Goal: Complete application form

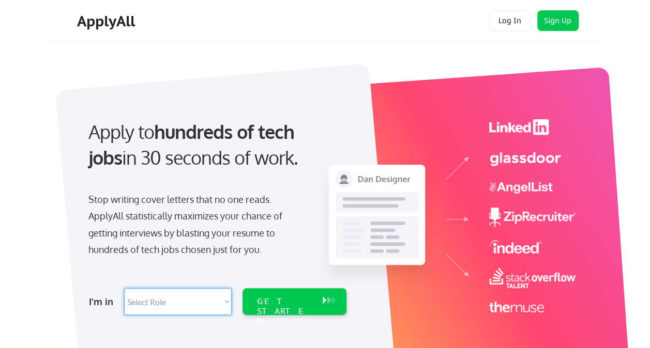
click at [222, 301] on select "Select Role Software Engineering Product Management Customer Success Sales UI/U…" at bounding box center [177, 301] width 107 height 27
drag, startPoint x: 192, startPoint y: 203, endPoint x: 196, endPoint y: 168, distance: 34.3
click at [196, 171] on div "Apply to hundreds of tech jobs in 30 seconds of work. Stop writing cover letter…" at bounding box center [216, 214] width 289 height 211
click at [226, 300] on select "Select Role Software Engineering Product Management Customer Success Sales UI/U…" at bounding box center [177, 301] width 107 height 27
select select ""technical_project_program_mgmt""
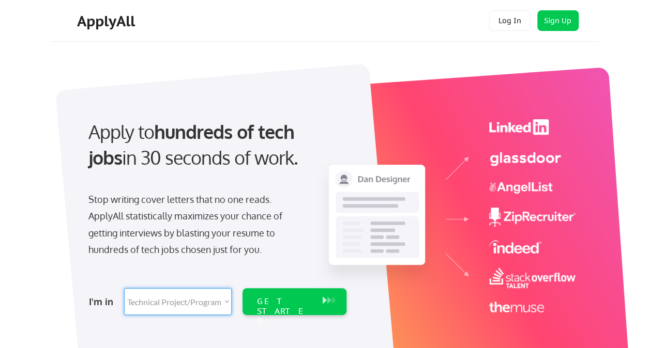
click at [124, 288] on select "Select Role Software Engineering Product Management Customer Success Sales UI/U…" at bounding box center [177, 301] width 107 height 27
select select ""technical_project_program_mgmt""
click at [314, 301] on div "GET STARTED" at bounding box center [285, 301] width 66 height 27
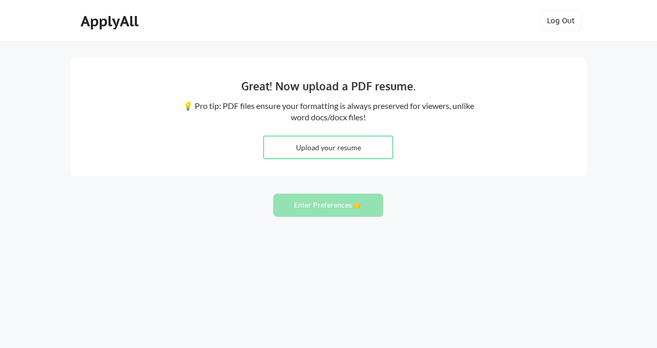
click at [326, 144] on input "file" at bounding box center [328, 147] width 129 height 22
type input "C:\fakepath\Pınar Yapanoğlu.pdf"
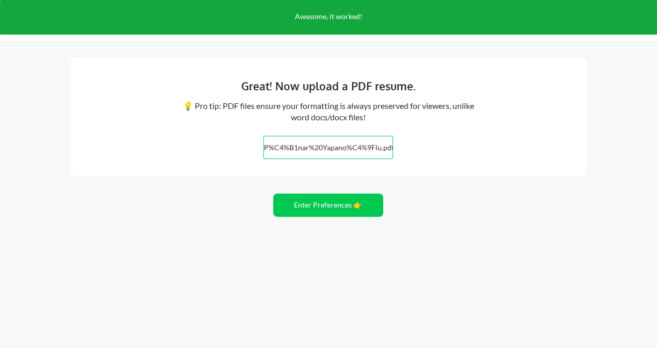
click at [325, 147] on input "file" at bounding box center [328, 147] width 129 height 22
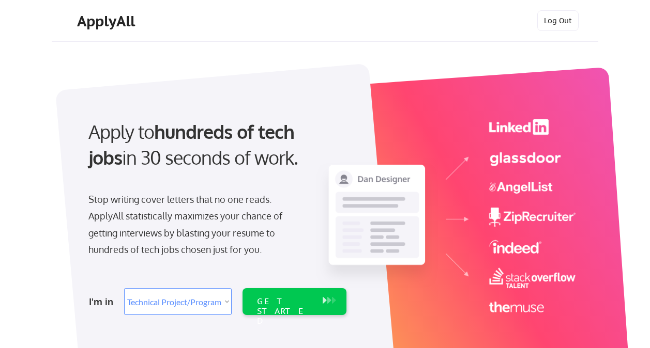
select select ""technical_project_program_mgmt""
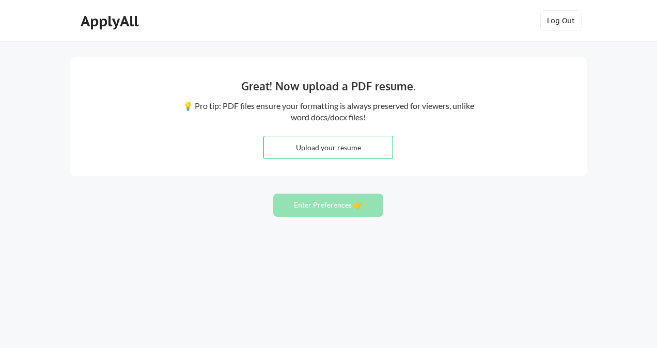
click at [342, 145] on input "file" at bounding box center [328, 147] width 129 height 22
type input "C:\fakepath\RESUMEpy.docx"
click at [277, 177] on div "Great! Now upload a PDF resume. 💡 Pro tip: PDF files ensure your formatting is …" at bounding box center [328, 174] width 657 height 348
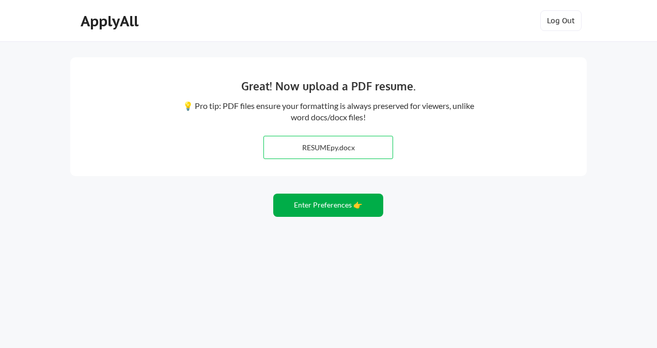
click at [339, 205] on button "Enter Preferences 👉" at bounding box center [328, 205] width 110 height 23
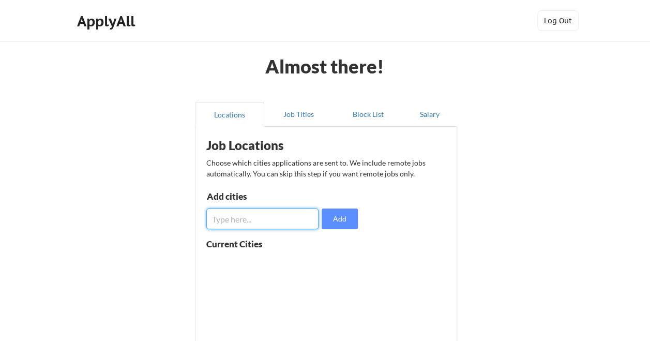
click at [269, 225] on input "input" at bounding box center [262, 218] width 113 height 21
type input "m"
type input "MA [GEOGRAPHIC_DATA]"
click at [341, 217] on button "Add" at bounding box center [339, 218] width 36 height 21
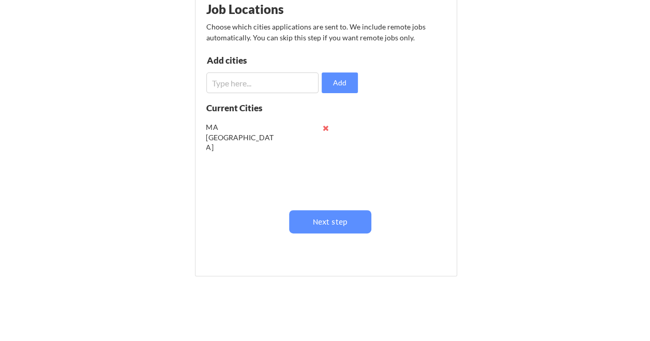
scroll to position [155, 0]
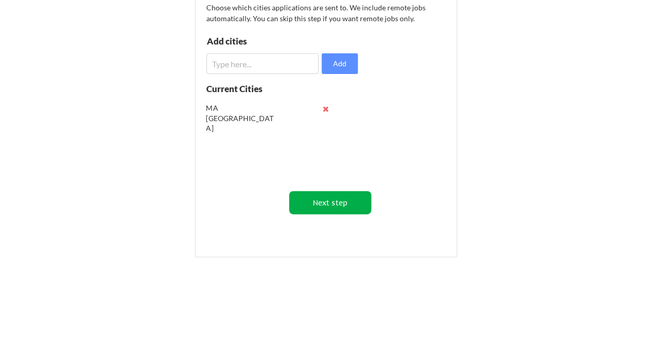
click at [332, 201] on button "Next step" at bounding box center [330, 202] width 82 height 23
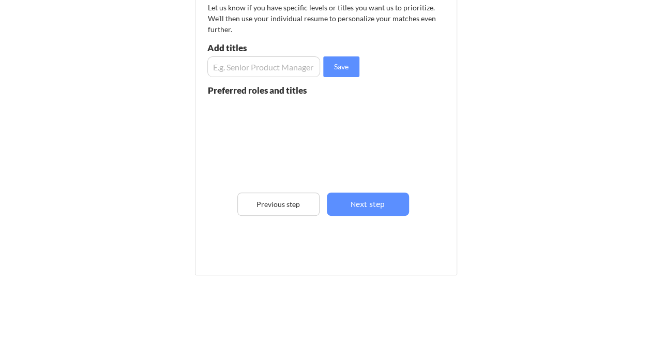
click at [259, 67] on input "input" at bounding box center [263, 66] width 113 height 21
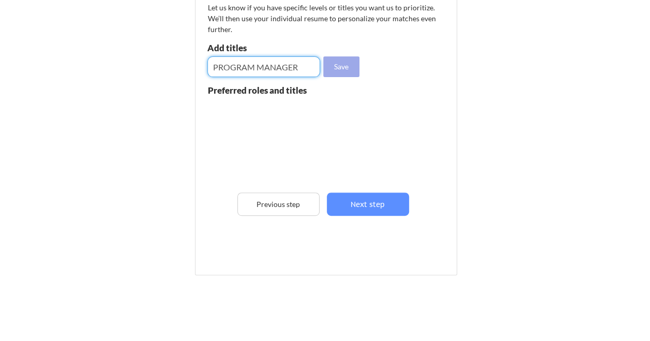
type input "PROGRAM MANAGER"
click at [339, 69] on button "Save" at bounding box center [341, 66] width 36 height 21
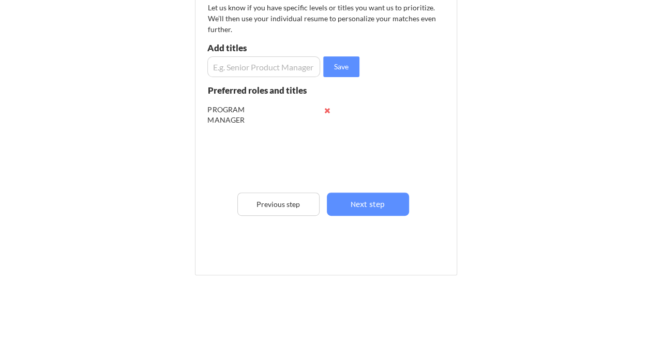
click at [241, 70] on input "input" at bounding box center [263, 66] width 113 height 21
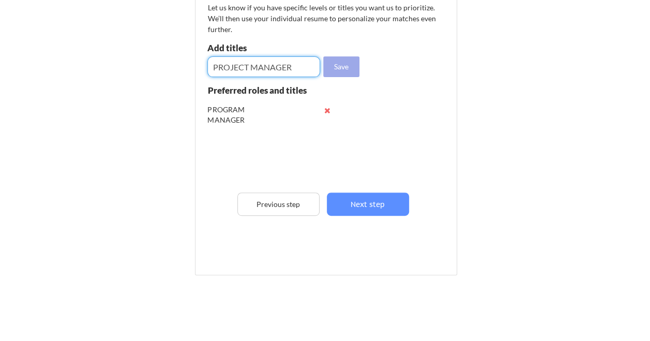
type input "PROJECT MANAGER"
click at [338, 71] on button "Save" at bounding box center [341, 66] width 36 height 21
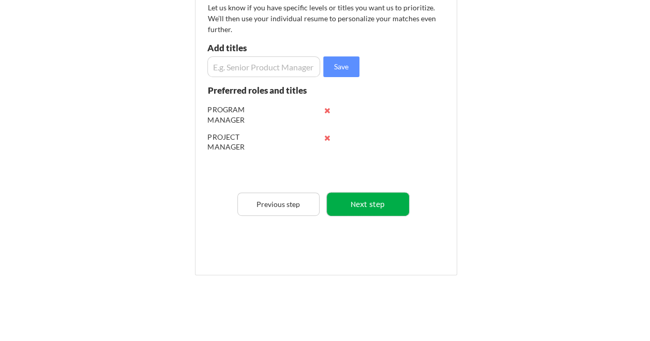
click at [352, 199] on button "Next step" at bounding box center [368, 203] width 82 height 23
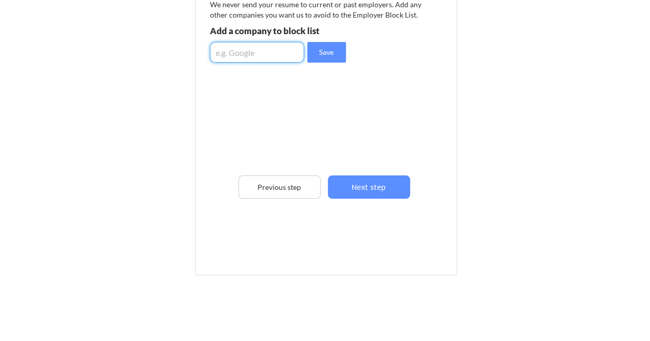
click at [272, 48] on input "input" at bounding box center [257, 52] width 94 height 21
type input "GOOGLE FACEBOOK AMAZON"
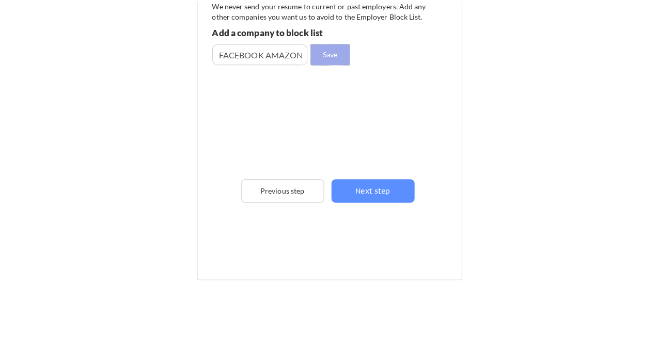
scroll to position [0, 0]
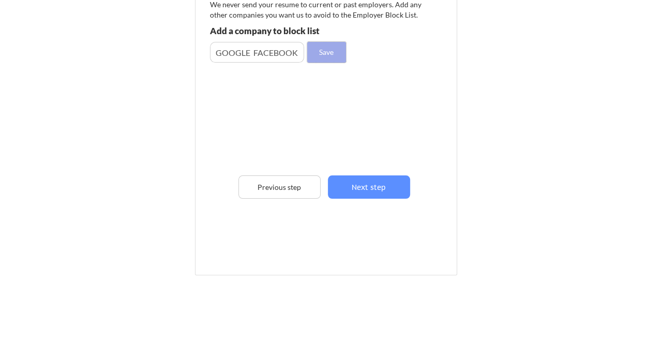
click at [321, 56] on button "Save" at bounding box center [326, 52] width 39 height 21
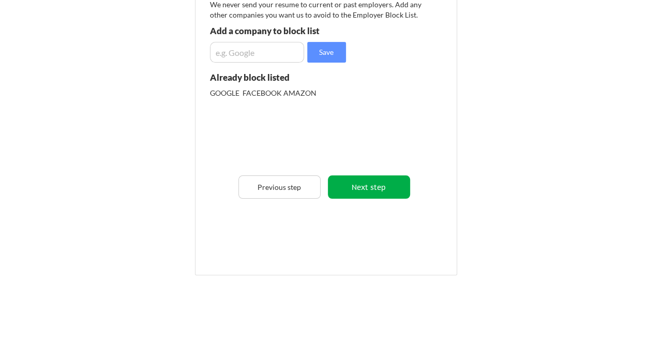
click at [354, 189] on button "Next step" at bounding box center [369, 186] width 82 height 23
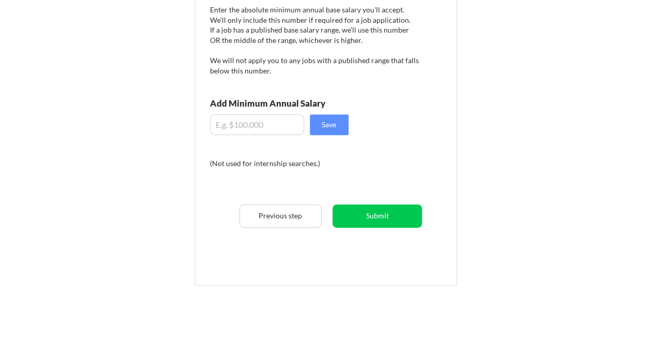
click at [217, 126] on input "input" at bounding box center [257, 124] width 94 height 21
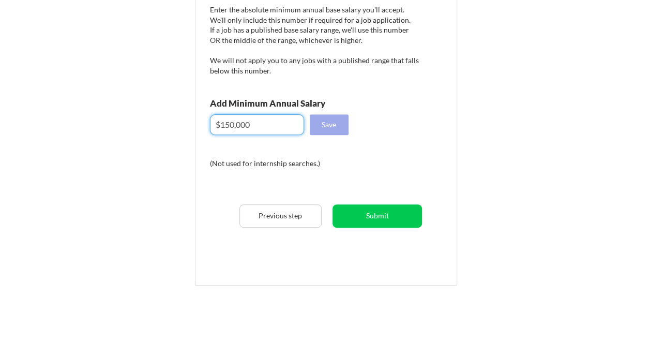
type input "$150,000"
click at [327, 126] on button "Save" at bounding box center [329, 124] width 39 height 21
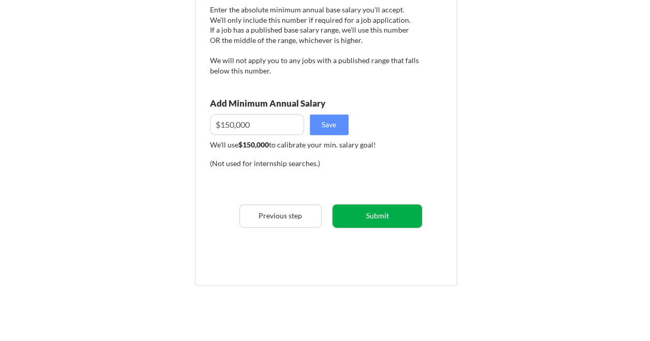
click at [372, 221] on button "Submit" at bounding box center [376, 215] width 89 height 23
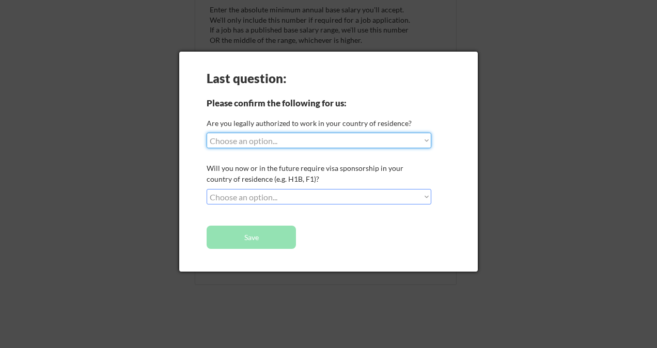
click at [424, 136] on select "Choose an option... Yes, I am a [DEMOGRAPHIC_DATA] Citizen Yes, I am a [DEMOGRA…" at bounding box center [319, 141] width 225 height 16
select select ""no__i_am_not__yet__authorized""
click at [207, 133] on select "Choose an option... Yes, I am a [DEMOGRAPHIC_DATA] Citizen Yes, I am a [DEMOGRA…" at bounding box center [319, 141] width 225 height 16
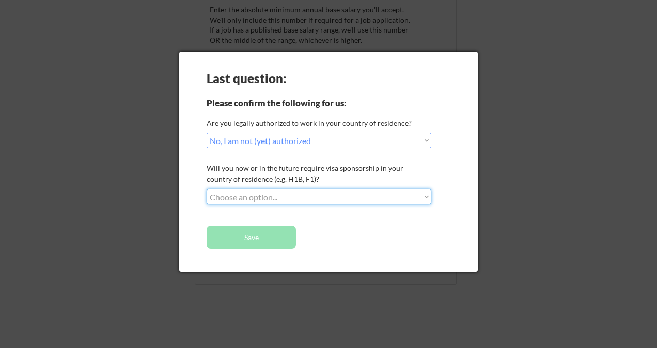
click at [426, 195] on select "Choose an option... No, I will not need sponsorship Yes, I will need sponsorship" at bounding box center [319, 197] width 225 height 16
select select ""yes__i_will_need_sponsorship""
click at [207, 189] on select "Choose an option... No, I will not need sponsorship Yes, I will need sponsorship" at bounding box center [319, 197] width 225 height 16
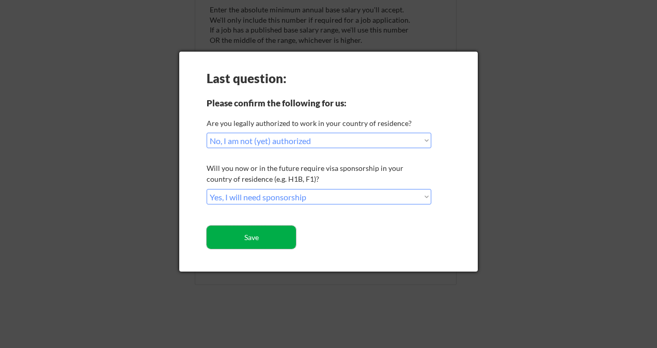
click at [280, 237] on button "Save" at bounding box center [251, 237] width 89 height 23
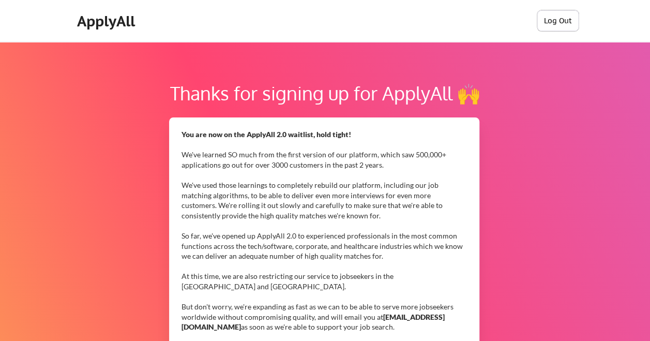
click at [542, 19] on button "Log Out" at bounding box center [557, 20] width 41 height 21
